Goal: Navigation & Orientation: Find specific page/section

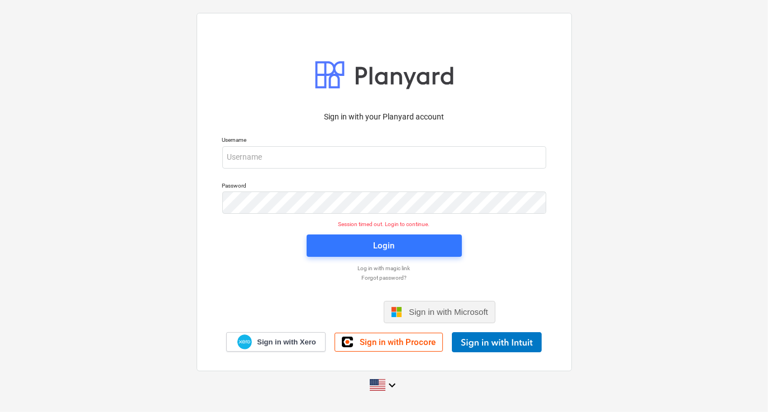
click at [438, 307] on span "Sign in with Microsoft" at bounding box center [448, 312] width 79 height 10
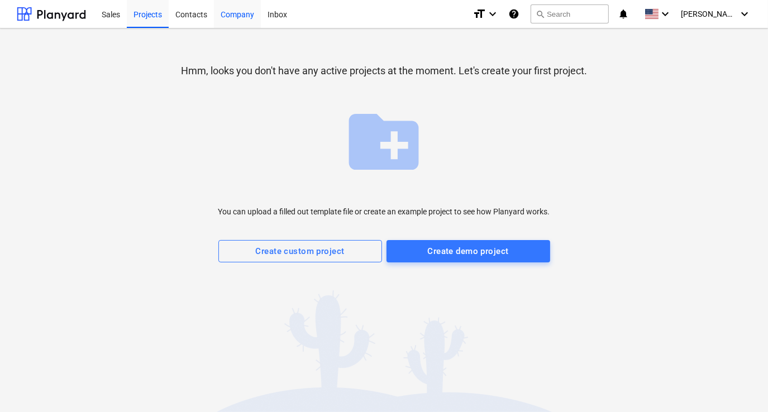
click at [233, 15] on div "Company" at bounding box center [237, 13] width 47 height 29
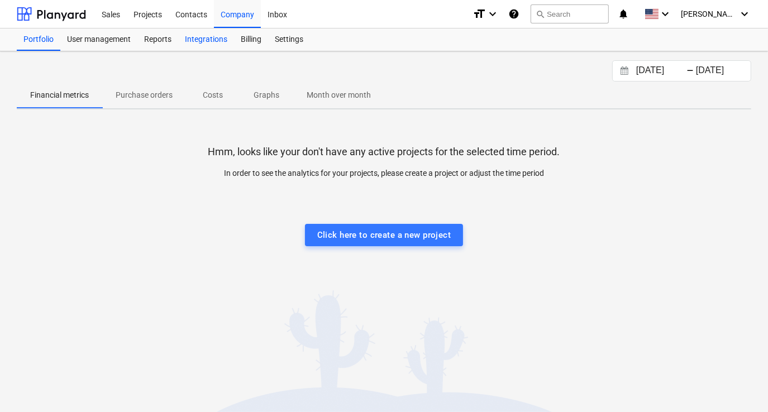
click at [203, 40] on div "Integrations" at bounding box center [206, 40] width 56 height 22
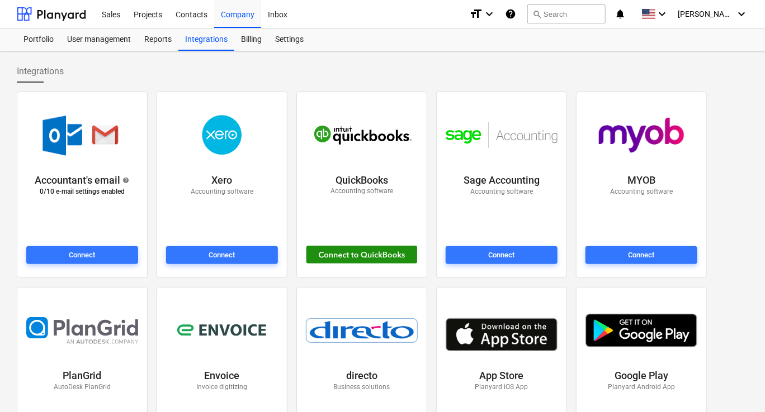
click at [390, 256] on div at bounding box center [362, 255] width 112 height 18
